Goal: Find specific page/section: Locate a particular part of the current website

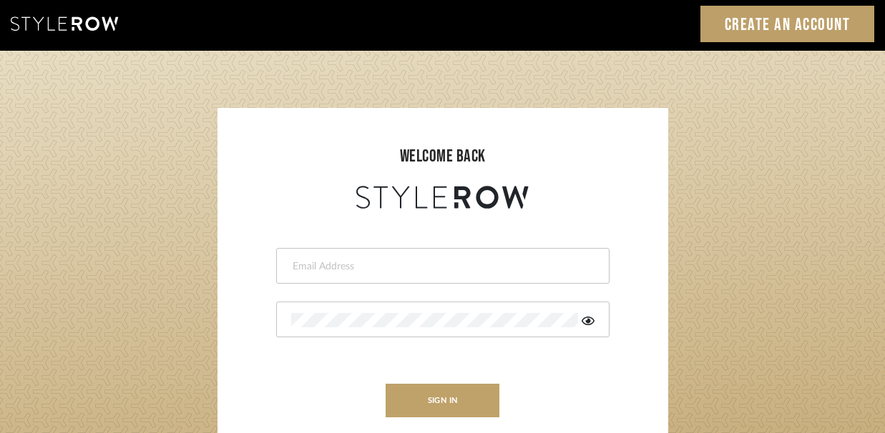
scroll to position [6, 0]
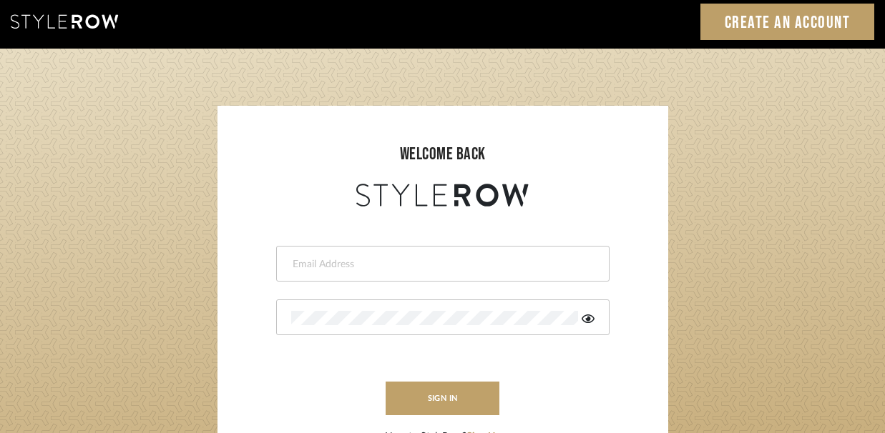
click at [514, 238] on form "This field is required This field is required sign in New to StyleRow? Sign Up" at bounding box center [443, 327] width 422 height 235
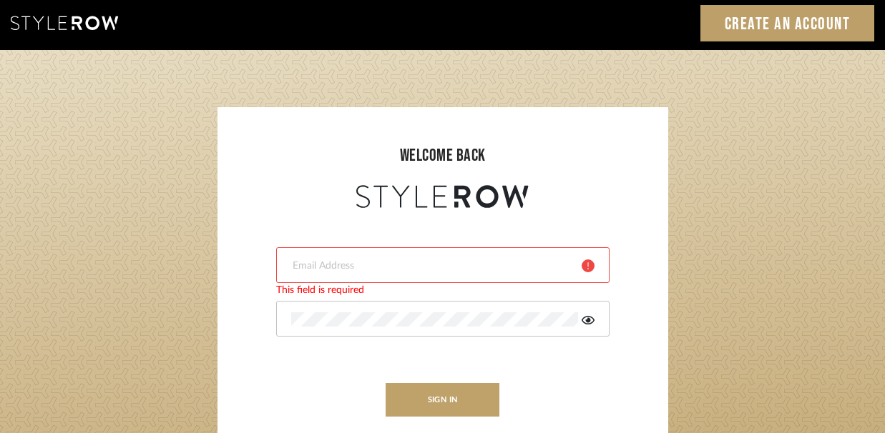
scroll to position [4, 0]
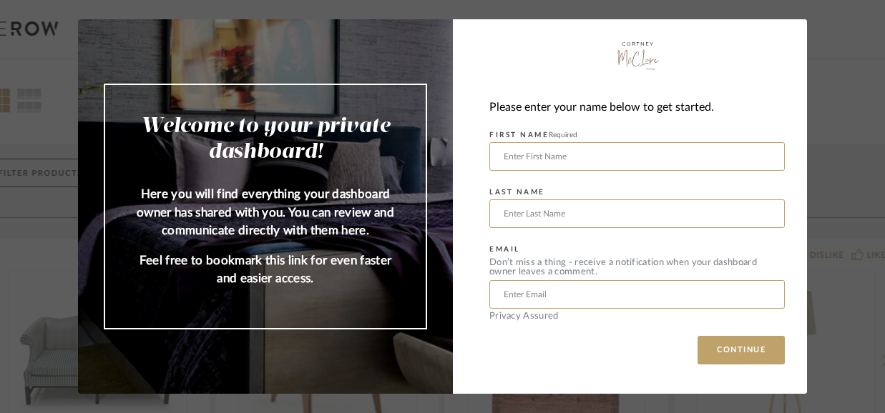
click at [841, 285] on div "Welcome to your private dashboard! Here you will find everything your dashboard…" at bounding box center [442, 206] width 885 height 413
click at [758, 159] on input "text" at bounding box center [636, 156] width 295 height 29
type input "[PERSON_NAME]"
type input "Bausch"
type input "[EMAIL_ADDRESS][PERSON_NAME][DOMAIN_NAME]"
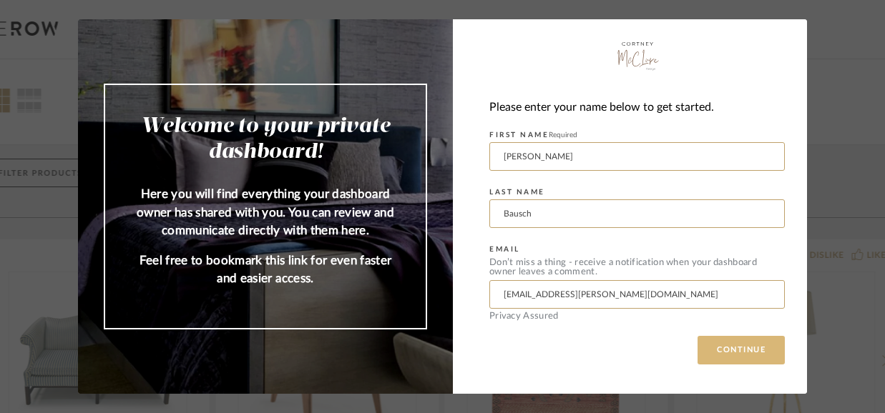
click at [743, 357] on button "CONTINUE" at bounding box center [740, 350] width 87 height 29
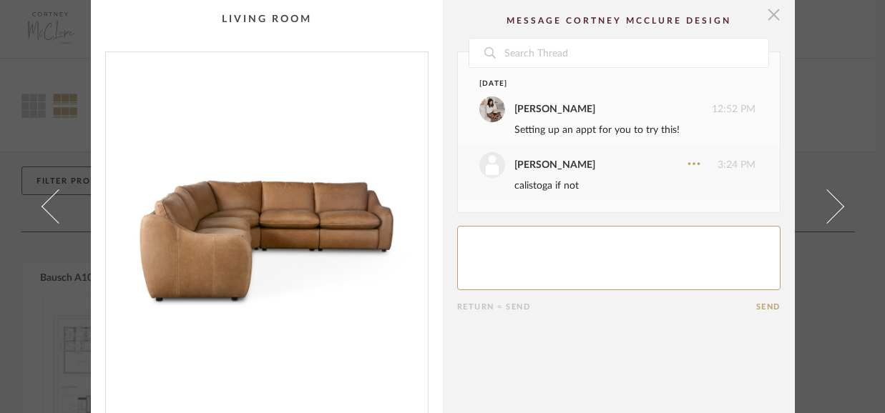
click at [773, 16] on span "button" at bounding box center [774, 14] width 29 height 29
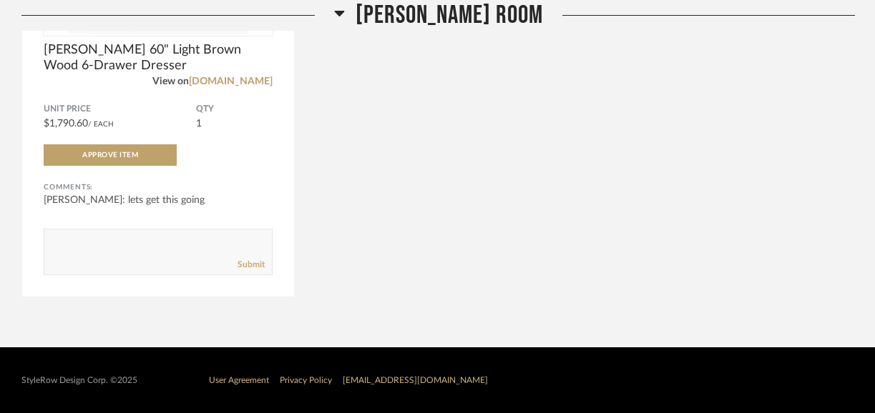
scroll to position [8261, 0]
